Goal: Find specific page/section: Find specific page/section

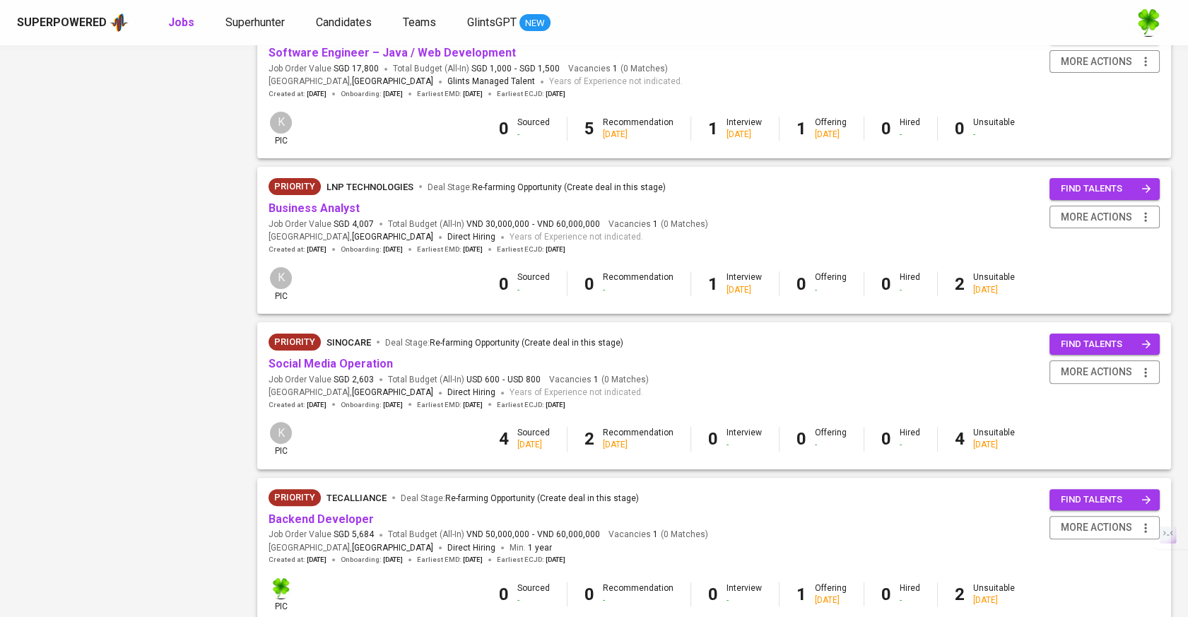
scroll to position [1020, 0]
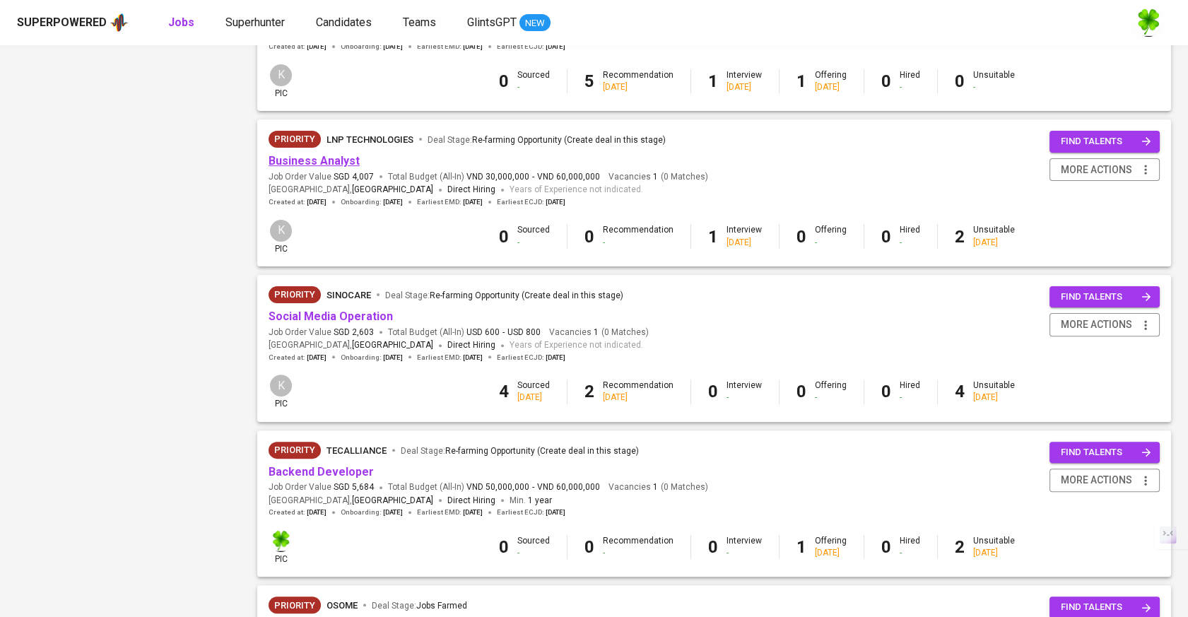
click at [335, 161] on link "Business Analyst" at bounding box center [314, 160] width 91 height 13
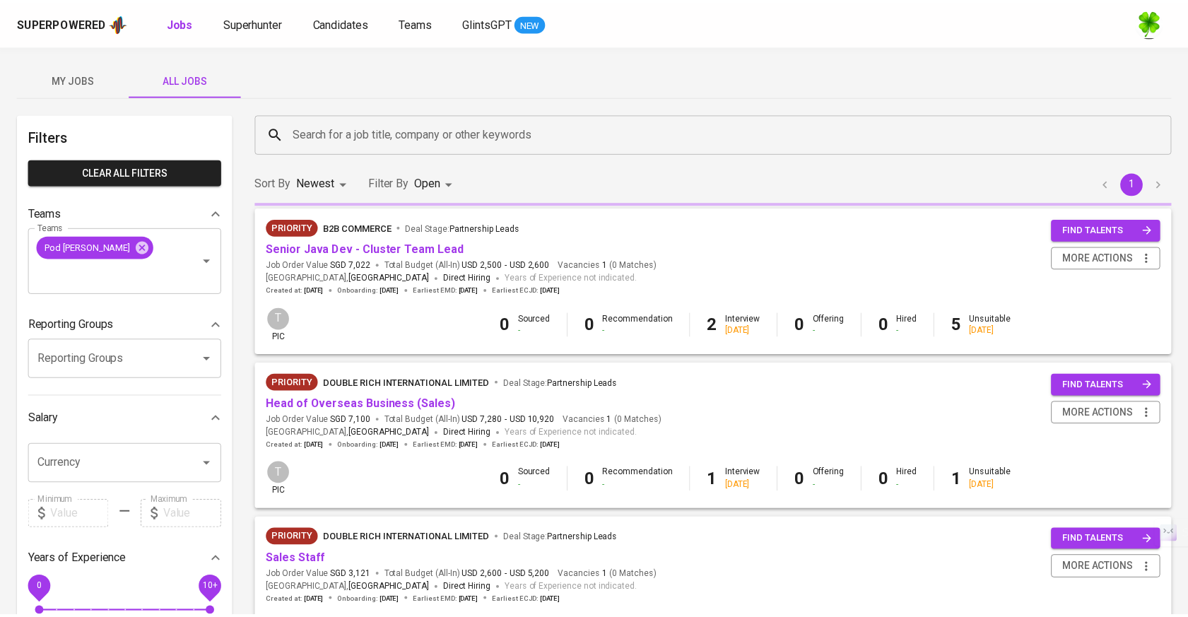
scroll to position [1020, 0]
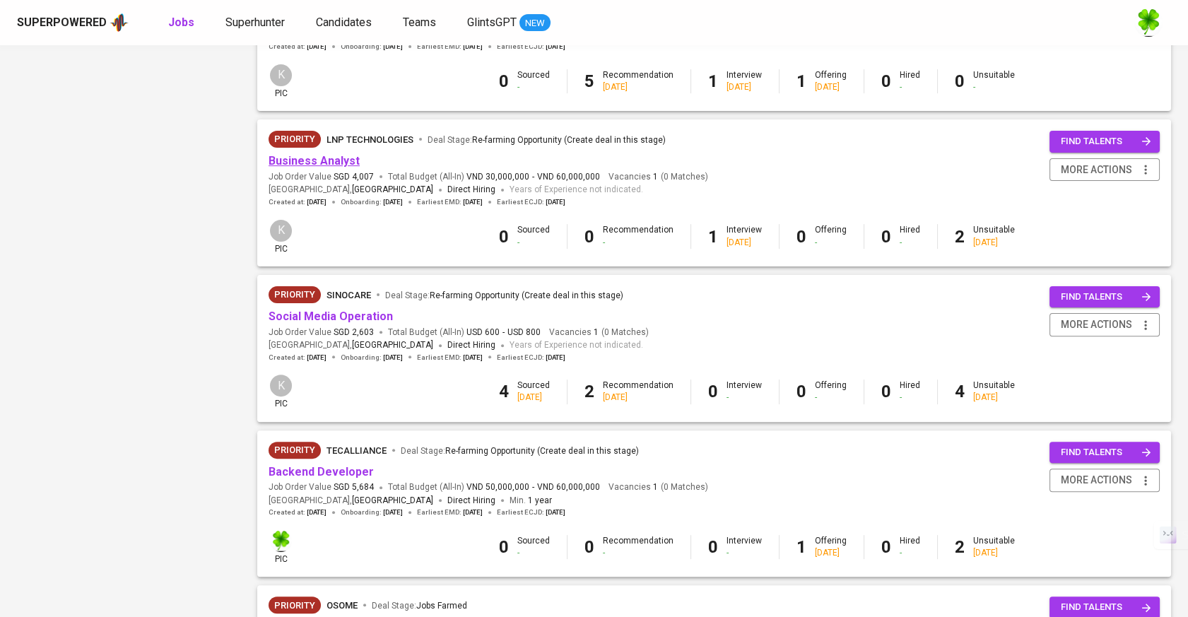
click at [345, 167] on link "Business Analyst" at bounding box center [314, 160] width 91 height 13
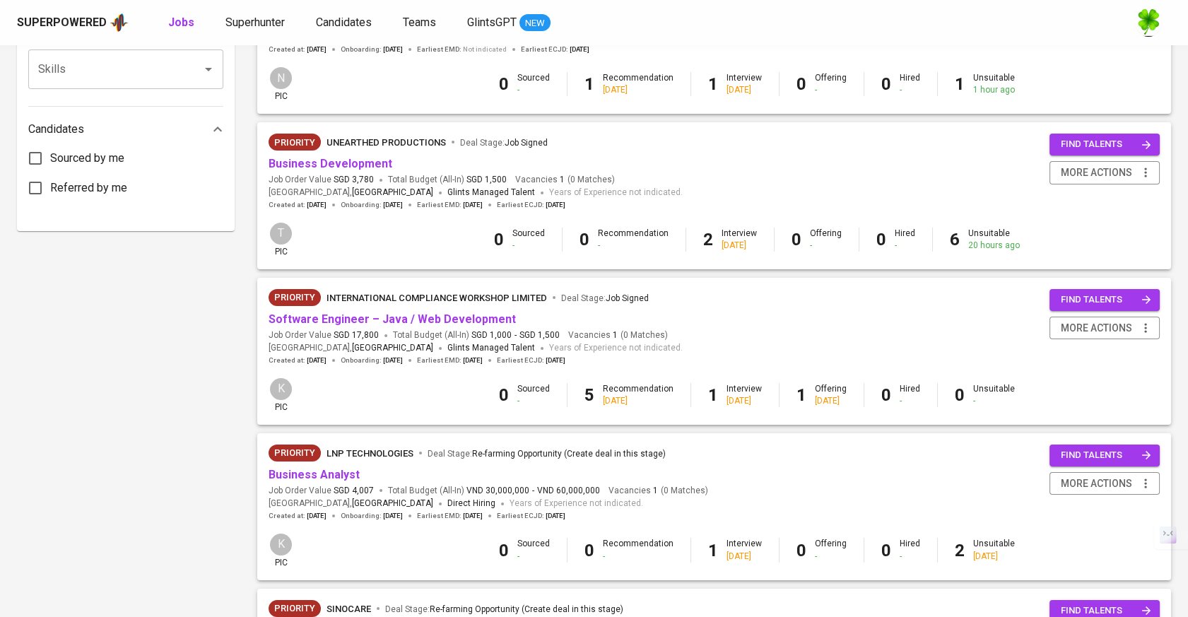
scroll to position [627, 0]
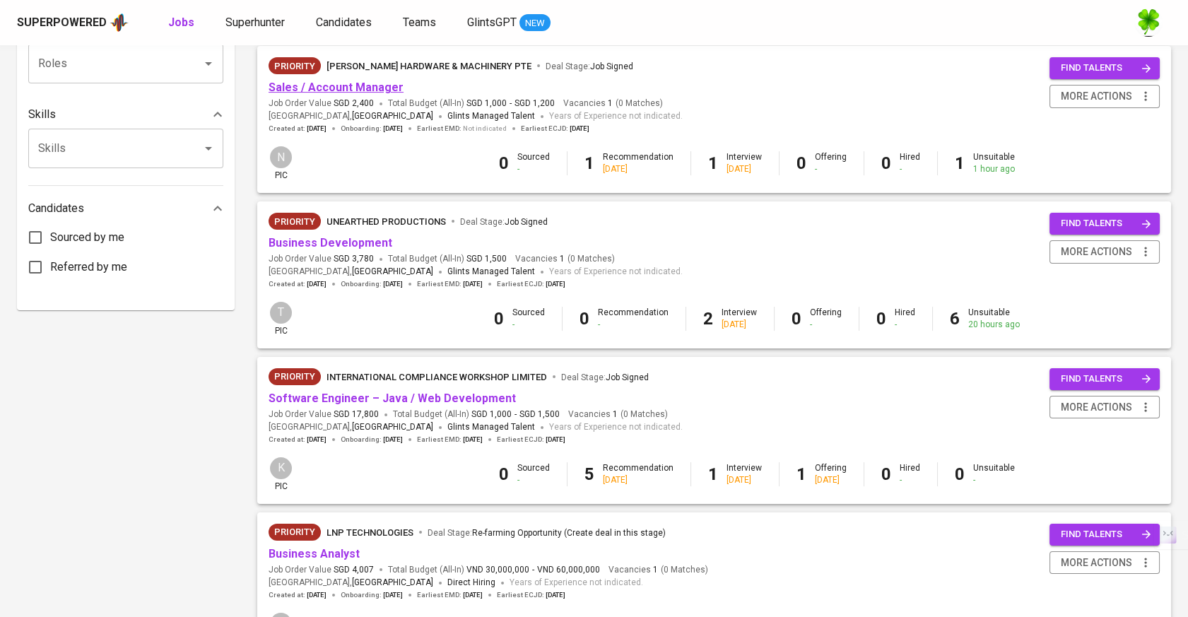
click at [375, 84] on link "Sales / Account Manager" at bounding box center [336, 87] width 135 height 13
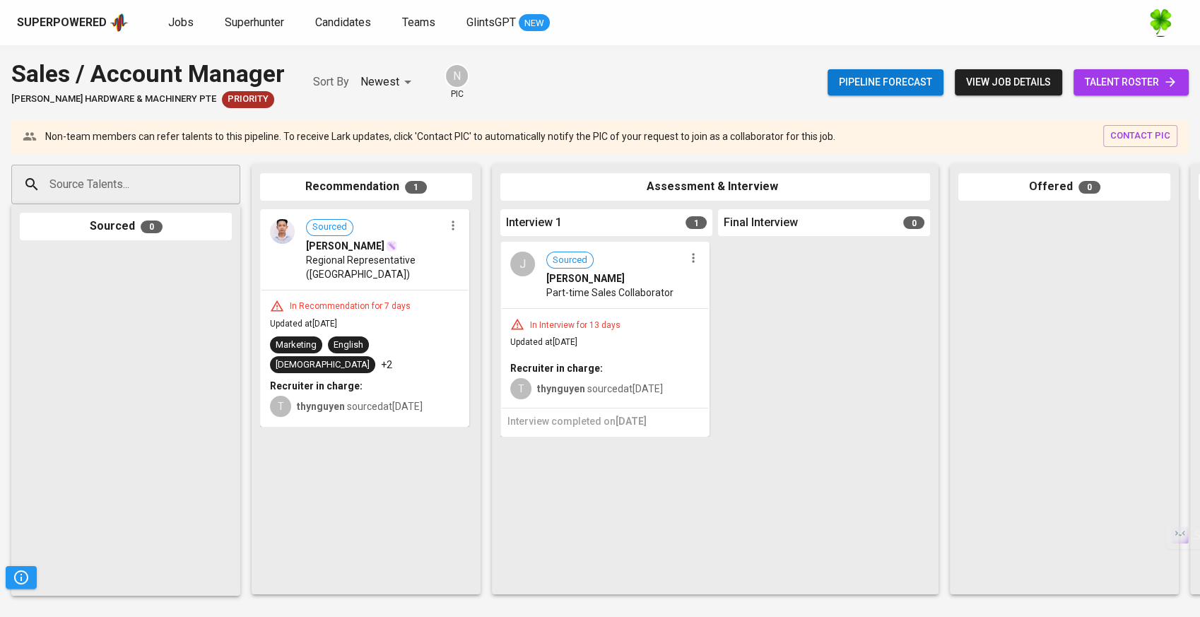
click at [389, 299] on div "In Recommendation for 7 days" at bounding box center [364, 306] width 189 height 14
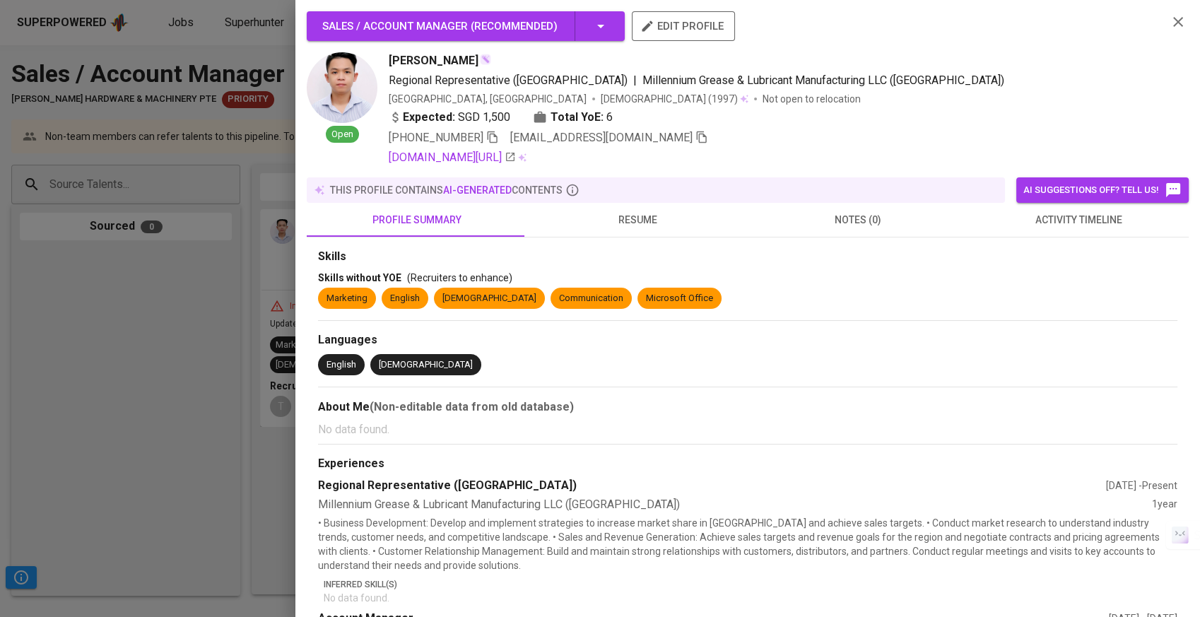
click at [627, 226] on span "resume" at bounding box center [638, 220] width 204 height 18
